Goal: Information Seeking & Learning: Learn about a topic

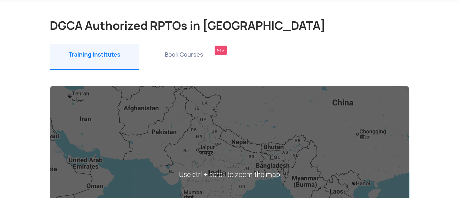
scroll to position [108, 0]
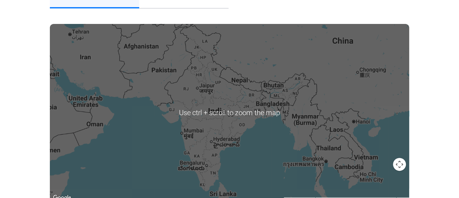
click at [247, 114] on div at bounding box center [229, 113] width 359 height 178
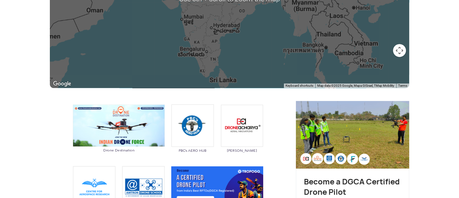
scroll to position [180, 0]
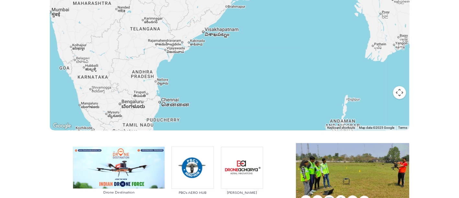
drag, startPoint x: 203, startPoint y: 49, endPoint x: 302, endPoint y: 99, distance: 110.9
click at [265, 83] on div at bounding box center [229, 41] width 359 height 178
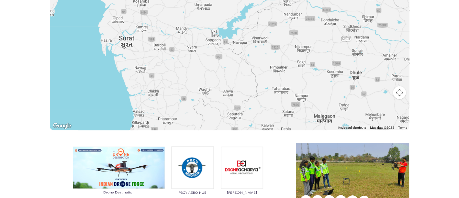
drag, startPoint x: 268, startPoint y: 89, endPoint x: 268, endPoint y: 83, distance: 5.8
click at [268, 84] on div at bounding box center [229, 41] width 359 height 178
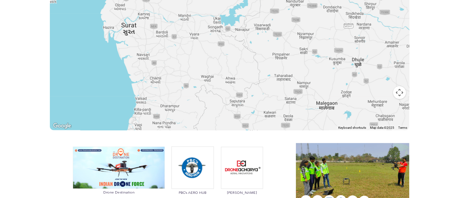
drag, startPoint x: 254, startPoint y: 86, endPoint x: 269, endPoint y: 45, distance: 43.2
click at [269, 45] on div at bounding box center [229, 41] width 359 height 178
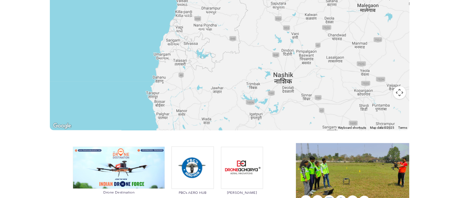
drag, startPoint x: 249, startPoint y: 69, endPoint x: 263, endPoint y: 46, distance: 27.2
click at [263, 46] on div at bounding box center [229, 41] width 359 height 178
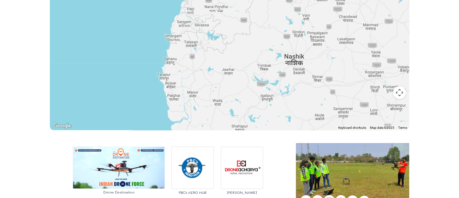
drag, startPoint x: 240, startPoint y: 85, endPoint x: 246, endPoint y: 62, distance: 24.8
click at [245, 65] on div at bounding box center [229, 41] width 359 height 178
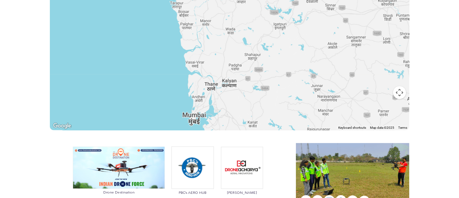
drag, startPoint x: 266, startPoint y: 113, endPoint x: 269, endPoint y: 76, distance: 37.3
click at [269, 77] on div at bounding box center [229, 41] width 359 height 178
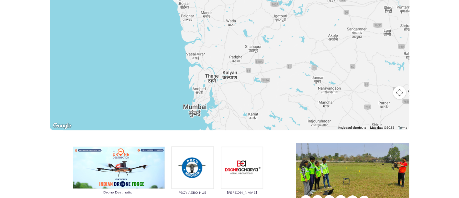
drag, startPoint x: 266, startPoint y: 85, endPoint x: 258, endPoint y: 74, distance: 13.6
click at [258, 75] on div at bounding box center [229, 41] width 359 height 178
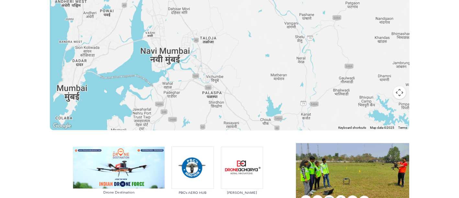
drag, startPoint x: 164, startPoint y: 47, endPoint x: 200, endPoint y: 55, distance: 37.0
click at [200, 55] on div at bounding box center [229, 41] width 359 height 178
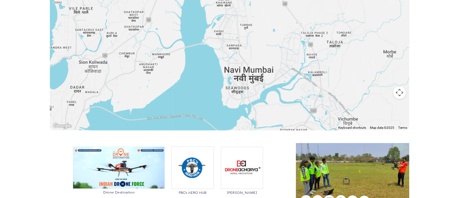
drag, startPoint x: 178, startPoint y: 50, endPoint x: 214, endPoint y: 52, distance: 35.7
click at [214, 52] on div at bounding box center [229, 41] width 359 height 178
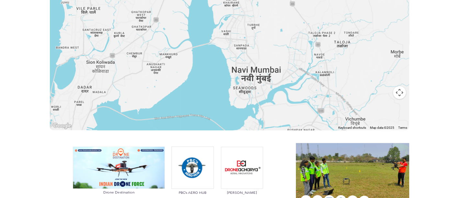
drag, startPoint x: 188, startPoint y: 48, endPoint x: 198, endPoint y: 49, distance: 10.4
click at [198, 49] on div at bounding box center [229, 41] width 359 height 178
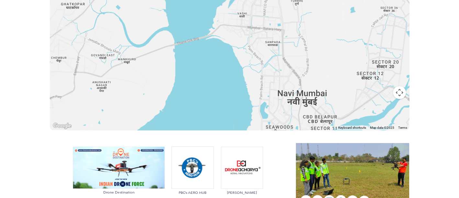
drag, startPoint x: 176, startPoint y: 41, endPoint x: 220, endPoint y: 51, distance: 45.1
click at [220, 51] on div at bounding box center [229, 41] width 359 height 178
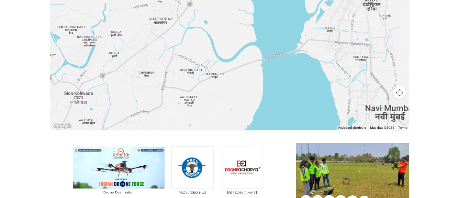
drag, startPoint x: 195, startPoint y: 48, endPoint x: 231, endPoint y: 54, distance: 36.2
click at [230, 54] on div at bounding box center [229, 41] width 359 height 178
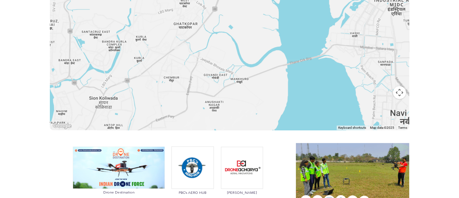
drag, startPoint x: 191, startPoint y: 40, endPoint x: 200, endPoint y: 43, distance: 9.5
click at [196, 42] on div at bounding box center [229, 41] width 359 height 178
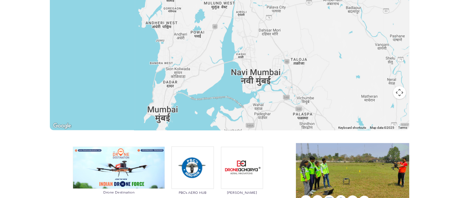
drag, startPoint x: 225, startPoint y: 42, endPoint x: 215, endPoint y: 63, distance: 23.3
click at [219, 62] on div at bounding box center [229, 41] width 359 height 178
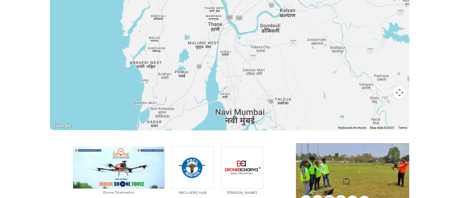
drag, startPoint x: 214, startPoint y: 52, endPoint x: 195, endPoint y: 94, distance: 46.0
click at [195, 100] on div at bounding box center [229, 41] width 359 height 178
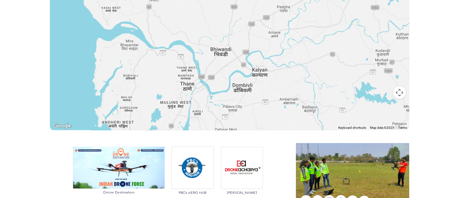
drag, startPoint x: 191, startPoint y: 77, endPoint x: 229, endPoint y: 77, distance: 37.9
click at [229, 77] on div at bounding box center [229, 41] width 359 height 178
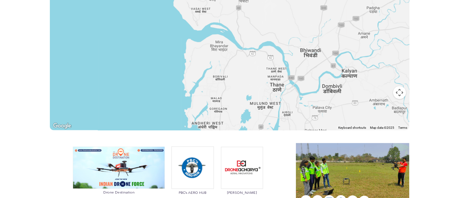
drag, startPoint x: 223, startPoint y: 77, endPoint x: 205, endPoint y: 69, distance: 19.9
click at [206, 69] on div at bounding box center [229, 41] width 359 height 178
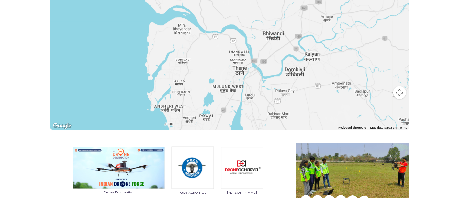
drag, startPoint x: 234, startPoint y: 87, endPoint x: 231, endPoint y: 79, distance: 8.8
click at [232, 81] on div at bounding box center [229, 41] width 359 height 178
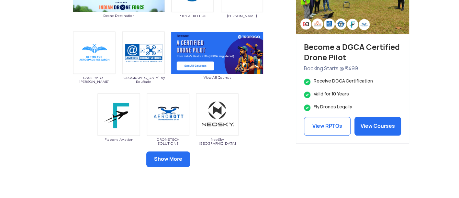
scroll to position [360, 0]
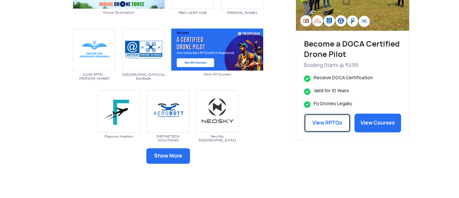
click at [326, 128] on link "View RPTOs" at bounding box center [327, 123] width 47 height 19
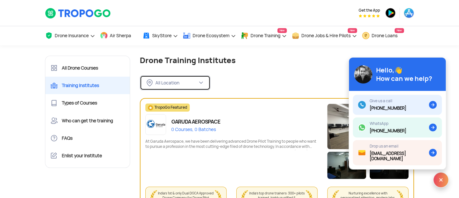
click at [202, 80] on img at bounding box center [200, 82] width 5 height 5
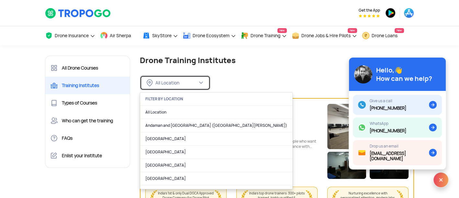
click at [175, 82] on div "All Location" at bounding box center [176, 83] width 42 height 6
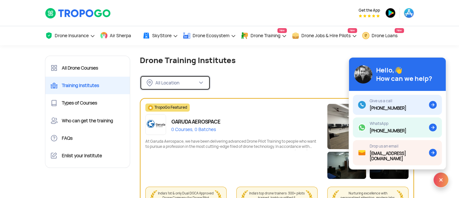
click at [174, 81] on div "All Location" at bounding box center [176, 83] width 42 height 6
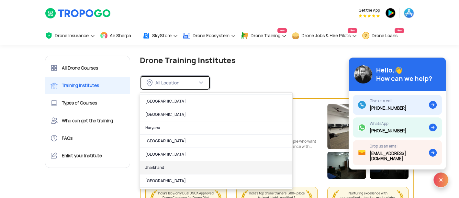
scroll to position [216, 0]
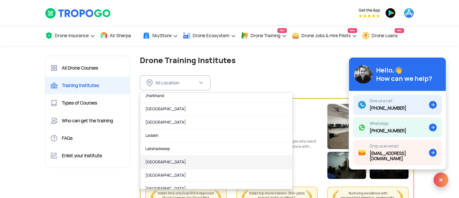
click at [190, 157] on link "Madhya Pradesh" at bounding box center [216, 162] width 152 height 13
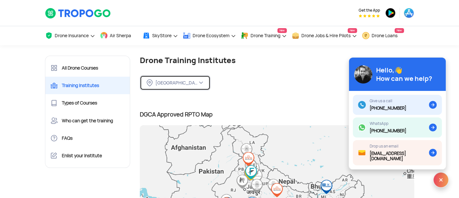
click at [192, 86] on div "Madhya Pradesh" at bounding box center [172, 82] width 51 height 7
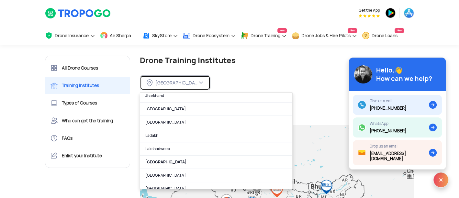
scroll to position [252, 0]
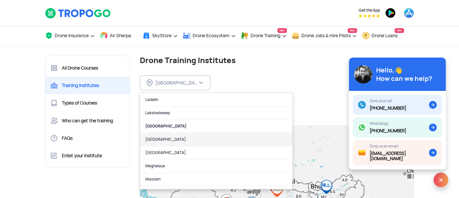
click at [174, 135] on link "Maharashtra" at bounding box center [216, 139] width 152 height 13
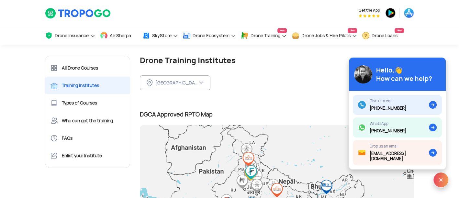
click at [270, 107] on div "DGCA Approved RPTO Map View Full Map" at bounding box center [277, 114] width 275 height 17
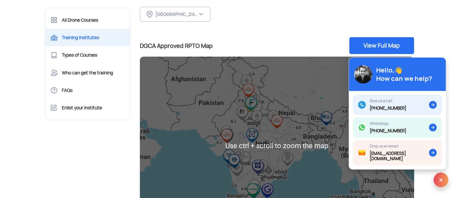
scroll to position [108, 0]
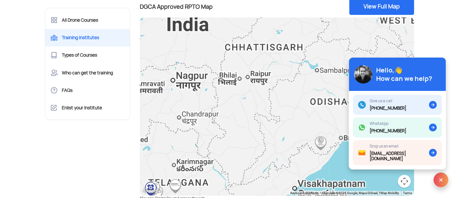
click at [175, 101] on div at bounding box center [277, 106] width 275 height 178
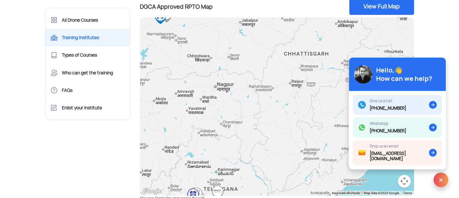
drag, startPoint x: 175, startPoint y: 101, endPoint x: 249, endPoint y: 110, distance: 73.7
click at [222, 108] on div at bounding box center [277, 106] width 275 height 178
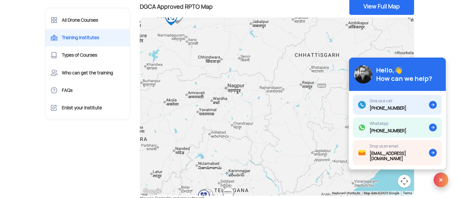
drag, startPoint x: 216, startPoint y: 115, endPoint x: 260, endPoint y: 112, distance: 44.1
click at [256, 112] on div at bounding box center [277, 106] width 275 height 178
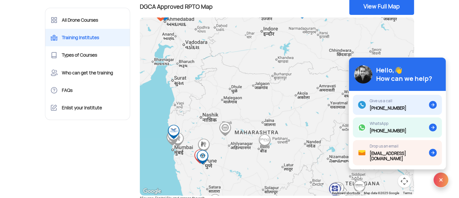
drag, startPoint x: 257, startPoint y: 113, endPoint x: 273, endPoint y: 103, distance: 18.6
click at [271, 103] on div at bounding box center [277, 106] width 275 height 178
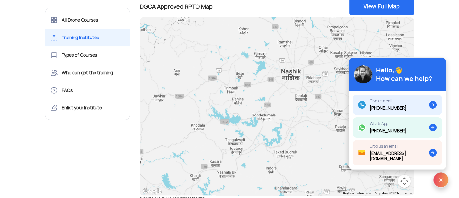
drag, startPoint x: 190, startPoint y: 123, endPoint x: 210, endPoint y: 109, distance: 24.5
click at [209, 112] on div at bounding box center [277, 106] width 275 height 178
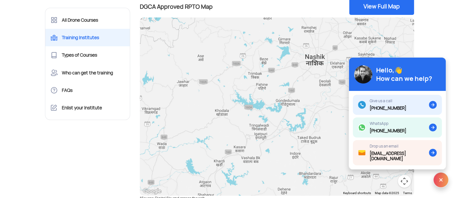
drag, startPoint x: 191, startPoint y: 165, endPoint x: 192, endPoint y: 161, distance: 4.1
click at [192, 161] on div at bounding box center [277, 106] width 275 height 178
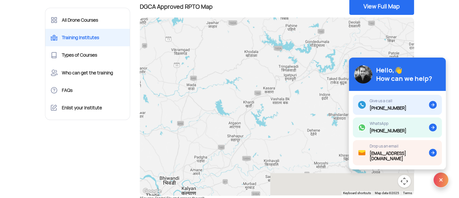
drag, startPoint x: 188, startPoint y: 167, endPoint x: 224, endPoint y: 112, distance: 65.6
click at [224, 112] on div at bounding box center [277, 106] width 275 height 178
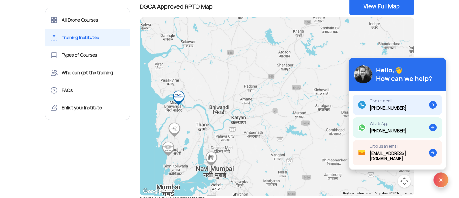
drag, startPoint x: 211, startPoint y: 132, endPoint x: 216, endPoint y: 127, distance: 7.8
click at [216, 127] on div at bounding box center [277, 106] width 275 height 178
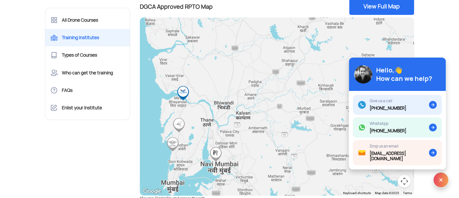
drag, startPoint x: 217, startPoint y: 127, endPoint x: 226, endPoint y: 122, distance: 9.7
click at [226, 122] on div at bounding box center [277, 106] width 275 height 178
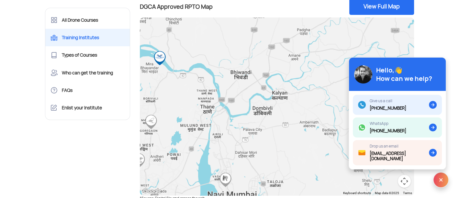
drag, startPoint x: 213, startPoint y: 126, endPoint x: 228, endPoint y: 119, distance: 16.4
click at [223, 122] on div at bounding box center [277, 106] width 275 height 178
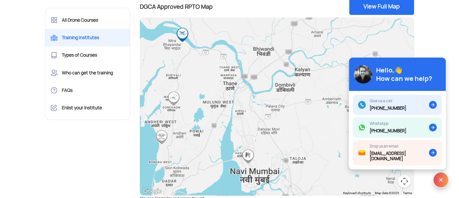
drag, startPoint x: 220, startPoint y: 126, endPoint x: 228, endPoint y: 109, distance: 18.8
click at [226, 111] on div at bounding box center [277, 106] width 275 height 178
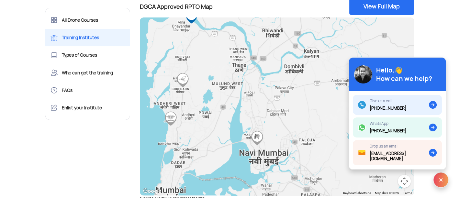
drag, startPoint x: 217, startPoint y: 119, endPoint x: 224, endPoint y: 111, distance: 10.3
click at [224, 111] on div at bounding box center [277, 106] width 275 height 178
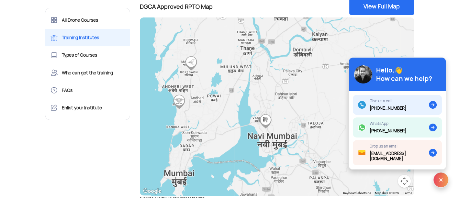
drag, startPoint x: 218, startPoint y: 121, endPoint x: 217, endPoint y: 113, distance: 8.8
click at [217, 113] on div at bounding box center [277, 106] width 275 height 178
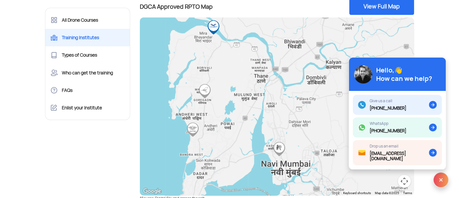
drag, startPoint x: 217, startPoint y: 112, endPoint x: 232, endPoint y: 143, distance: 33.9
click at [232, 143] on div at bounding box center [277, 106] width 275 height 178
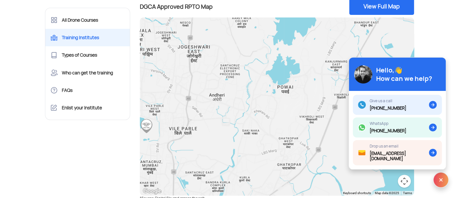
drag, startPoint x: 181, startPoint y: 122, endPoint x: 206, endPoint y: 129, distance: 25.7
click at [206, 129] on div at bounding box center [277, 106] width 275 height 178
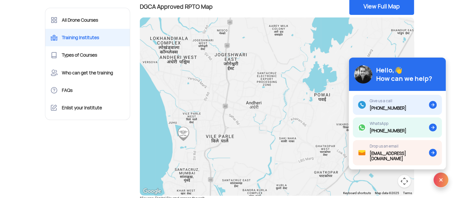
drag, startPoint x: 216, startPoint y: 100, endPoint x: 188, endPoint y: 215, distance: 118.0
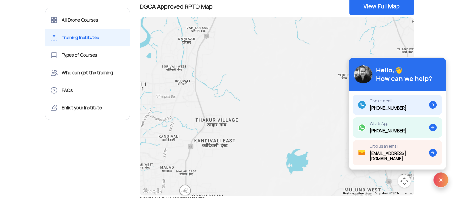
drag, startPoint x: 207, startPoint y: 145, endPoint x: 208, endPoint y: 173, distance: 27.8
click at [208, 175] on div at bounding box center [277, 106] width 275 height 178
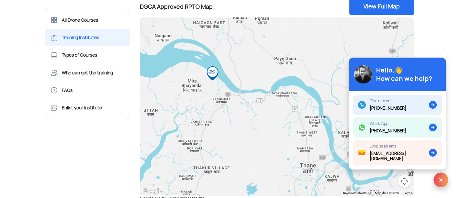
click at [211, 74] on img "Dronetech Solutions Pvt Ltd" at bounding box center [212, 73] width 15 height 15
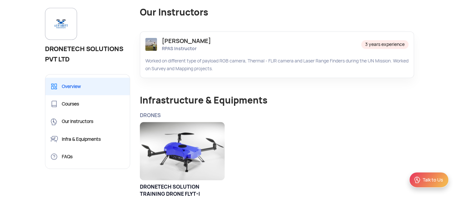
scroll to position [360, 0]
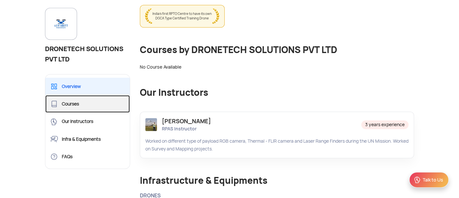
click at [91, 105] on link "Courses" at bounding box center [87, 103] width 85 height 17
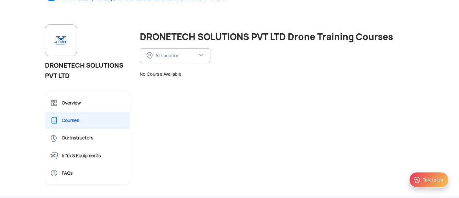
scroll to position [72, 0]
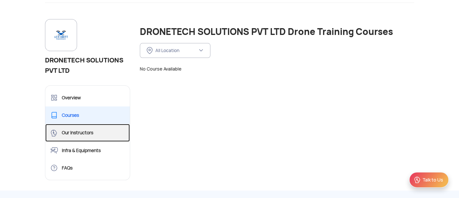
click at [85, 126] on link "Our Instructors" at bounding box center [87, 132] width 85 height 17
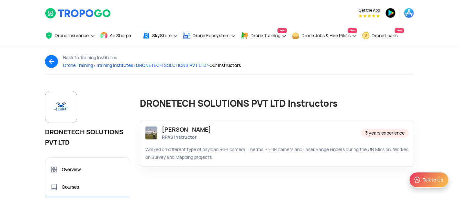
click at [190, 129] on div "Mr. Rushi Sampat" at bounding box center [186, 130] width 49 height 8
click at [172, 134] on div "RPAS Instructor" at bounding box center [186, 137] width 49 height 6
click at [182, 136] on div "RPAS Instructor" at bounding box center [186, 137] width 49 height 6
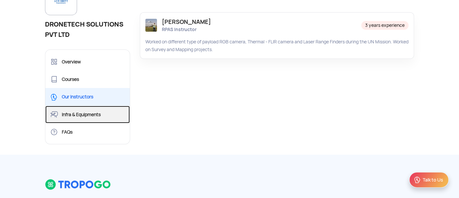
click at [62, 118] on link "Infra & Equipments" at bounding box center [87, 114] width 85 height 17
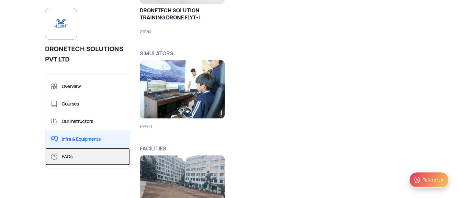
click at [74, 151] on link "FAQs" at bounding box center [87, 156] width 85 height 17
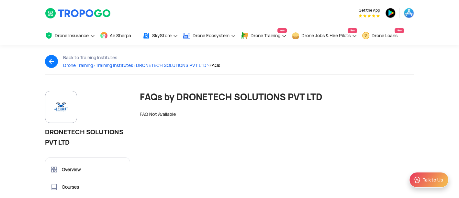
click at [128, 67] on span "Training Institutes >" at bounding box center [116, 65] width 40 height 6
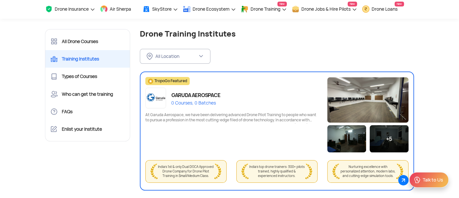
scroll to position [36, 0]
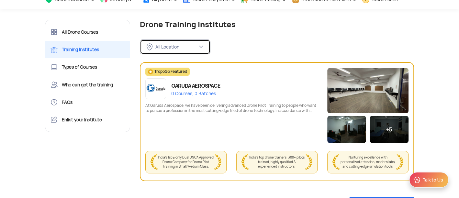
click at [193, 51] on button "All Location" at bounding box center [175, 47] width 71 height 15
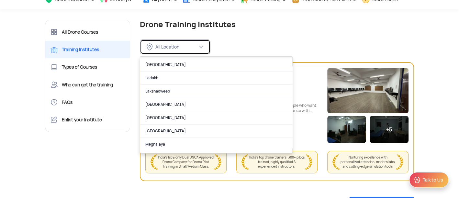
scroll to position [252, 0]
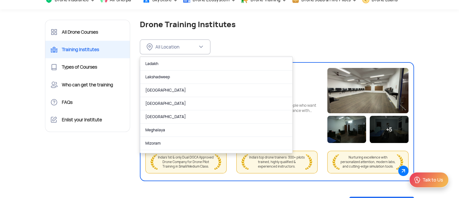
click at [164, 99] on link "Maharashtra" at bounding box center [216, 103] width 152 height 13
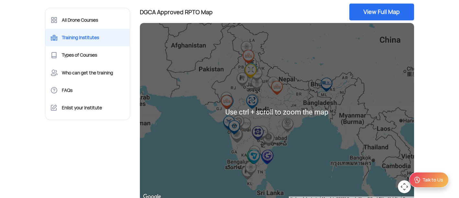
scroll to position [108, 0]
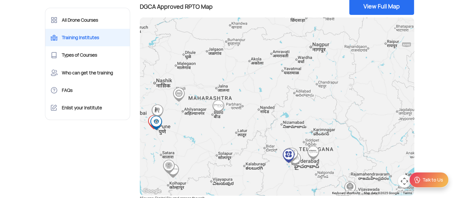
drag, startPoint x: 189, startPoint y: 127, endPoint x: 210, endPoint y: 127, distance: 21.1
click at [209, 127] on div at bounding box center [277, 106] width 275 height 178
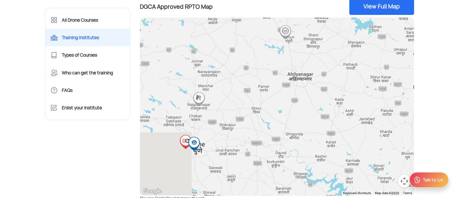
drag, startPoint x: 192, startPoint y: 108, endPoint x: 268, endPoint y: 119, distance: 76.2
click at [265, 118] on div at bounding box center [277, 106] width 275 height 178
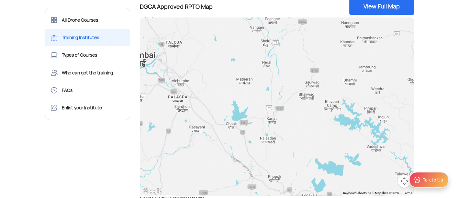
drag, startPoint x: 183, startPoint y: 93, endPoint x: 269, endPoint y: 107, distance: 87.4
click at [266, 107] on div at bounding box center [277, 106] width 275 height 178
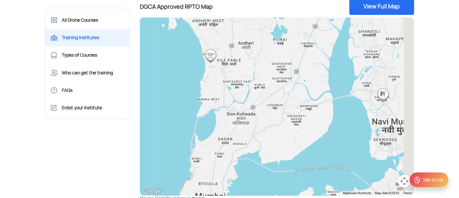
drag, startPoint x: 255, startPoint y: 73, endPoint x: 224, endPoint y: 143, distance: 75.9
click at [224, 143] on div at bounding box center [277, 106] width 275 height 178
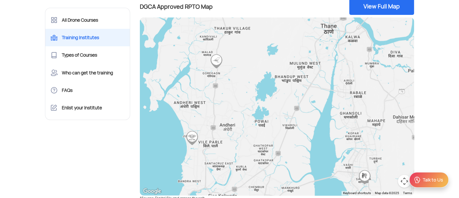
drag, startPoint x: 236, startPoint y: 127, endPoint x: 234, endPoint y: 151, distance: 24.7
click at [235, 162] on div at bounding box center [277, 106] width 275 height 178
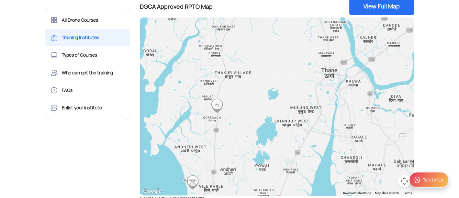
drag, startPoint x: 228, startPoint y: 121, endPoint x: 230, endPoint y: 154, distance: 32.4
click at [229, 154] on div at bounding box center [277, 106] width 275 height 178
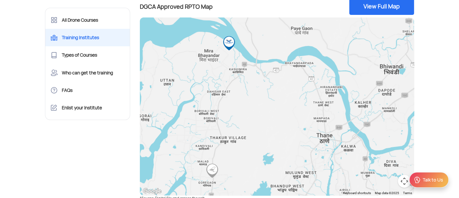
drag, startPoint x: 247, startPoint y: 105, endPoint x: 242, endPoint y: 162, distance: 56.9
click at [242, 162] on div at bounding box center [277, 106] width 275 height 178
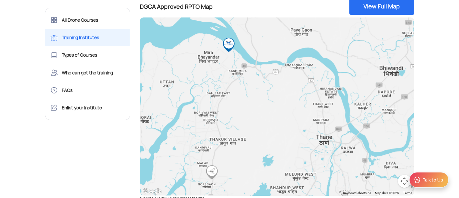
click at [215, 172] on img at bounding box center [212, 172] width 15 height 15
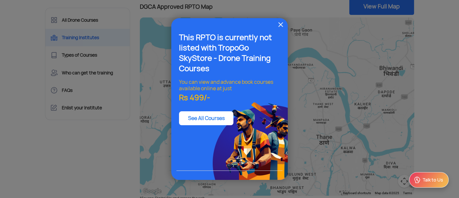
click at [280, 22] on img at bounding box center [281, 25] width 8 height 8
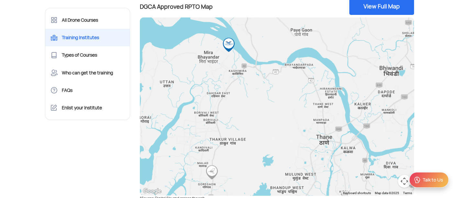
click at [212, 173] on img at bounding box center [212, 172] width 15 height 15
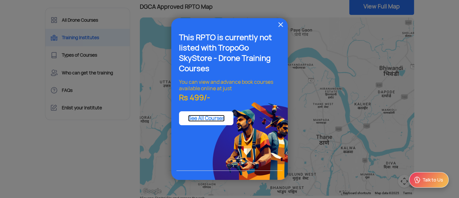
click at [210, 118] on link "See All Courses" at bounding box center [206, 118] width 37 height 7
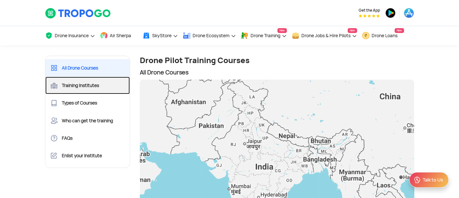
click at [85, 82] on link "Training Institutes" at bounding box center [87, 85] width 85 height 17
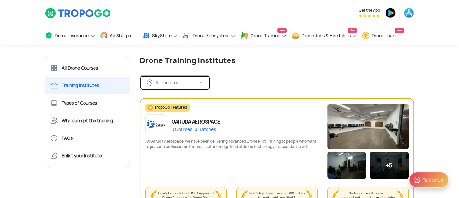
click at [150, 87] on button "All Location" at bounding box center [175, 82] width 71 height 15
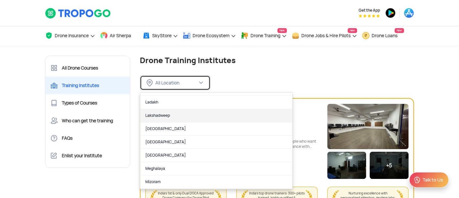
scroll to position [260, 0]
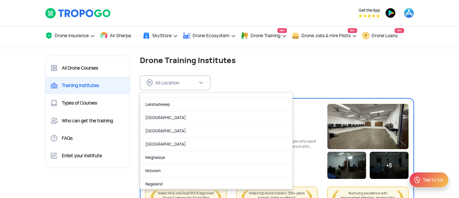
click at [161, 127] on link "Maharashtra" at bounding box center [216, 131] width 152 height 13
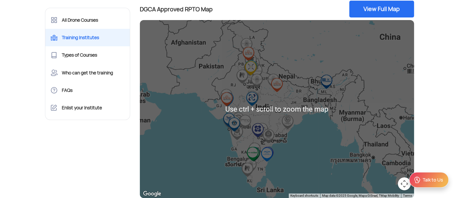
scroll to position [108, 0]
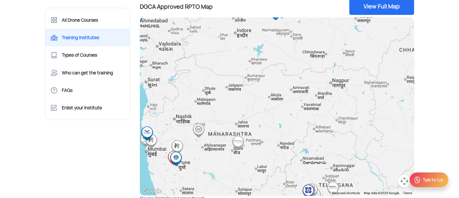
drag, startPoint x: 208, startPoint y: 103, endPoint x: 224, endPoint y: 98, distance: 16.6
click at [212, 102] on div at bounding box center [277, 106] width 275 height 178
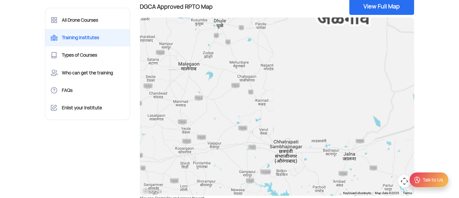
drag, startPoint x: 164, startPoint y: 96, endPoint x: 238, endPoint y: 94, distance: 73.2
click at [206, 96] on div at bounding box center [277, 106] width 275 height 178
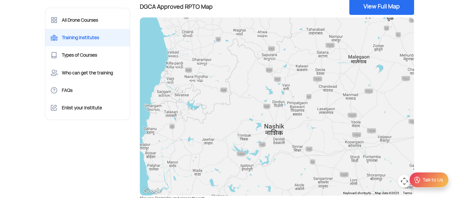
drag, startPoint x: 234, startPoint y: 105, endPoint x: 259, endPoint y: 98, distance: 25.8
click at [248, 101] on div at bounding box center [277, 106] width 275 height 178
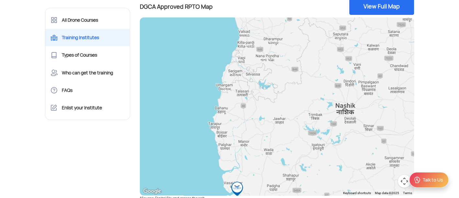
drag, startPoint x: 245, startPoint y: 120, endPoint x: 243, endPoint y: 90, distance: 30.5
click at [243, 96] on div at bounding box center [277, 106] width 275 height 178
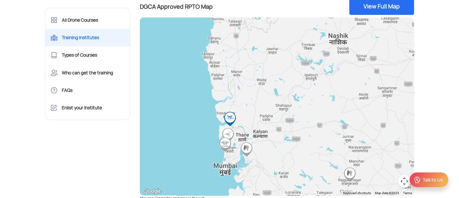
drag, startPoint x: 251, startPoint y: 109, endPoint x: 244, endPoint y: 93, distance: 17.4
click at [245, 95] on div at bounding box center [277, 106] width 275 height 178
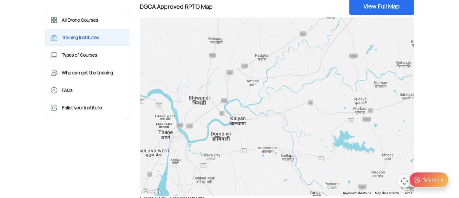
drag, startPoint x: 185, startPoint y: 92, endPoint x: 233, endPoint y: 82, distance: 49.0
click at [232, 82] on div at bounding box center [277, 106] width 275 height 178
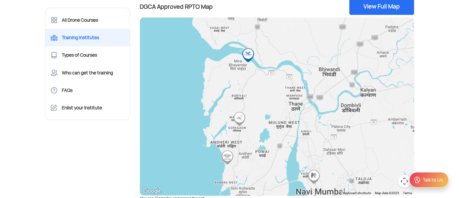
drag, startPoint x: 205, startPoint y: 104, endPoint x: 210, endPoint y: 92, distance: 12.8
click at [207, 97] on div at bounding box center [277, 106] width 275 height 178
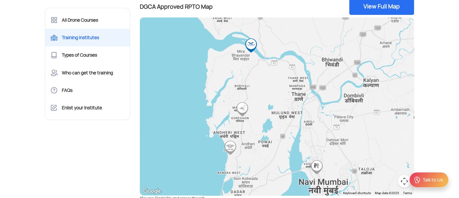
click at [241, 111] on img at bounding box center [242, 109] width 15 height 15
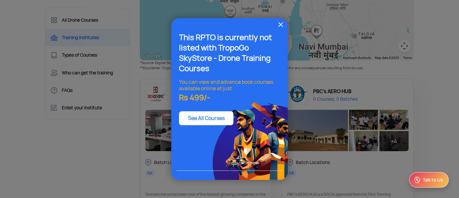
scroll to position [252, 0]
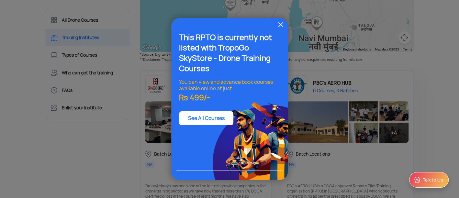
click at [278, 26] on img at bounding box center [281, 25] width 8 height 8
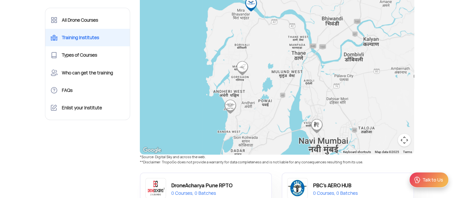
scroll to position [144, 0]
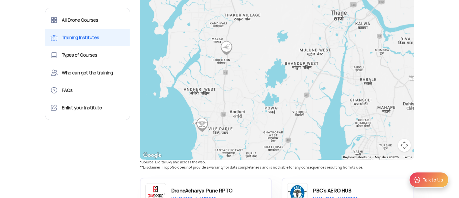
click at [201, 126] on img "The Bombay Flying Club" at bounding box center [202, 125] width 15 height 15
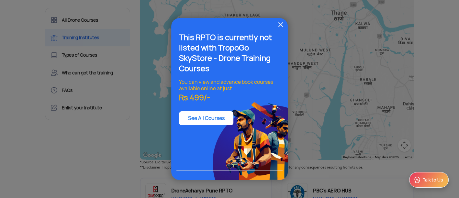
click at [283, 24] on img at bounding box center [281, 25] width 8 height 8
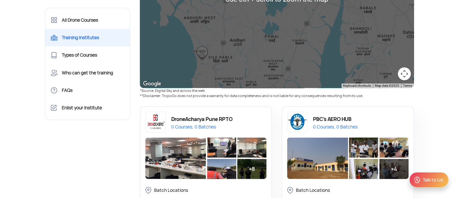
scroll to position [216, 0]
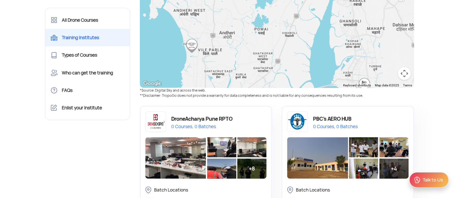
drag, startPoint x: 235, startPoint y: 56, endPoint x: 240, endPoint y: 34, distance: 23.1
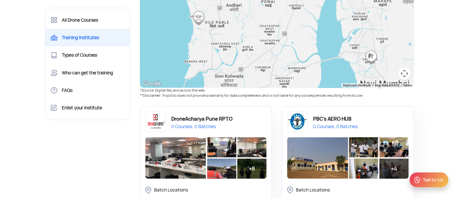
drag, startPoint x: 239, startPoint y: 82, endPoint x: 235, endPoint y: 60, distance: 22.3
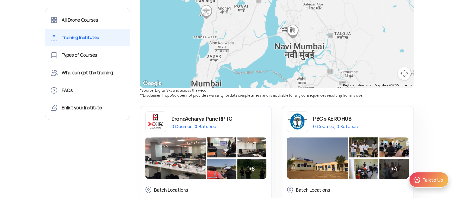
drag, startPoint x: 288, startPoint y: 58, endPoint x: 278, endPoint y: 58, distance: 9.7
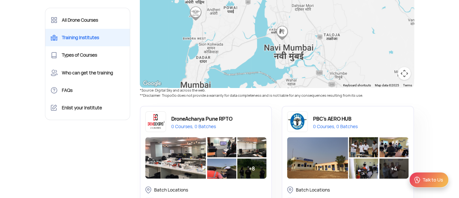
click at [282, 30] on img "JVE Konnect" at bounding box center [282, 33] width 15 height 15
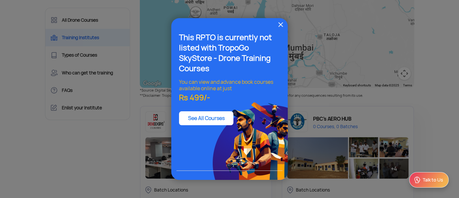
click at [280, 25] on img at bounding box center [281, 25] width 8 height 8
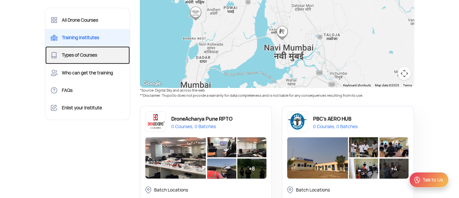
click at [79, 54] on link "Types of Courses" at bounding box center [87, 54] width 85 height 17
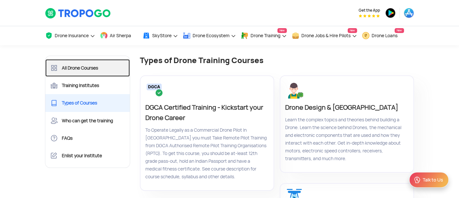
click at [90, 63] on link "All Drone Courses" at bounding box center [87, 67] width 85 height 17
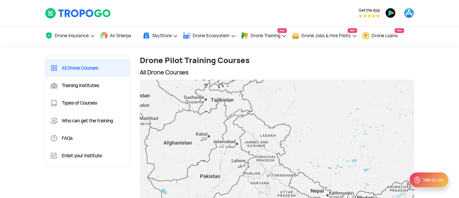
drag, startPoint x: 268, startPoint y: 119, endPoint x: 254, endPoint y: 159, distance: 42.1
click at [272, 174] on div at bounding box center [277, 169] width 275 height 178
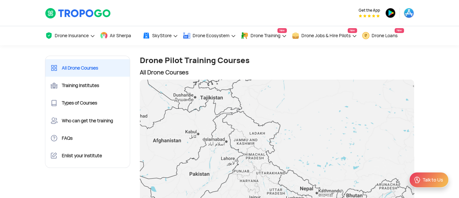
drag, startPoint x: 239, startPoint y: 163, endPoint x: 252, endPoint y: 132, distance: 33.9
click at [252, 132] on div at bounding box center [277, 169] width 275 height 178
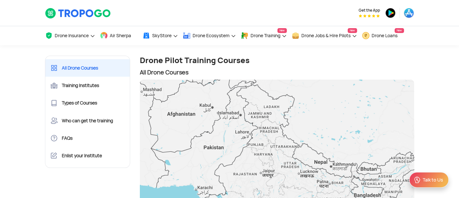
drag, startPoint x: 249, startPoint y: 150, endPoint x: 274, endPoint y: 91, distance: 64.6
click at [273, 92] on div at bounding box center [277, 169] width 275 height 178
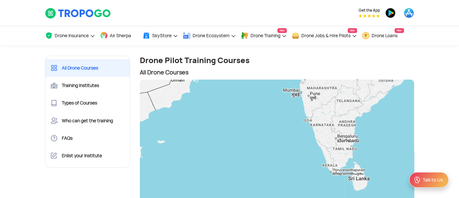
drag, startPoint x: 258, startPoint y: 141, endPoint x: 251, endPoint y: 135, distance: 9.2
click at [252, 136] on div at bounding box center [277, 169] width 275 height 178
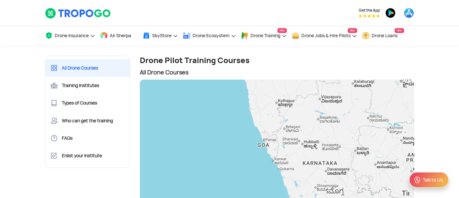
drag, startPoint x: 311, startPoint y: 119, endPoint x: 270, endPoint y: 140, distance: 46.2
click at [270, 140] on div at bounding box center [277, 169] width 275 height 178
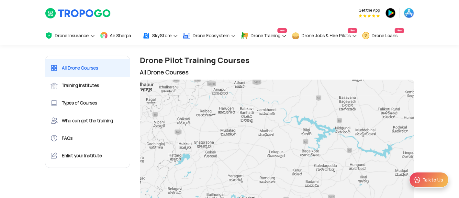
drag, startPoint x: 154, startPoint y: 105, endPoint x: 256, endPoint y: 119, distance: 102.7
click at [255, 119] on div at bounding box center [277, 169] width 275 height 178
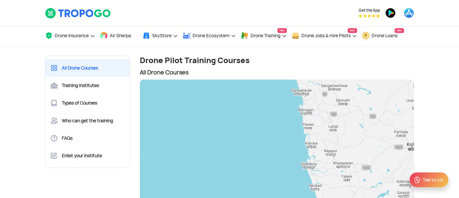
drag, startPoint x: 230, startPoint y: 114, endPoint x: 197, endPoint y: 107, distance: 34.1
click at [213, 141] on div at bounding box center [277, 169] width 275 height 178
